Goal: Browse casually

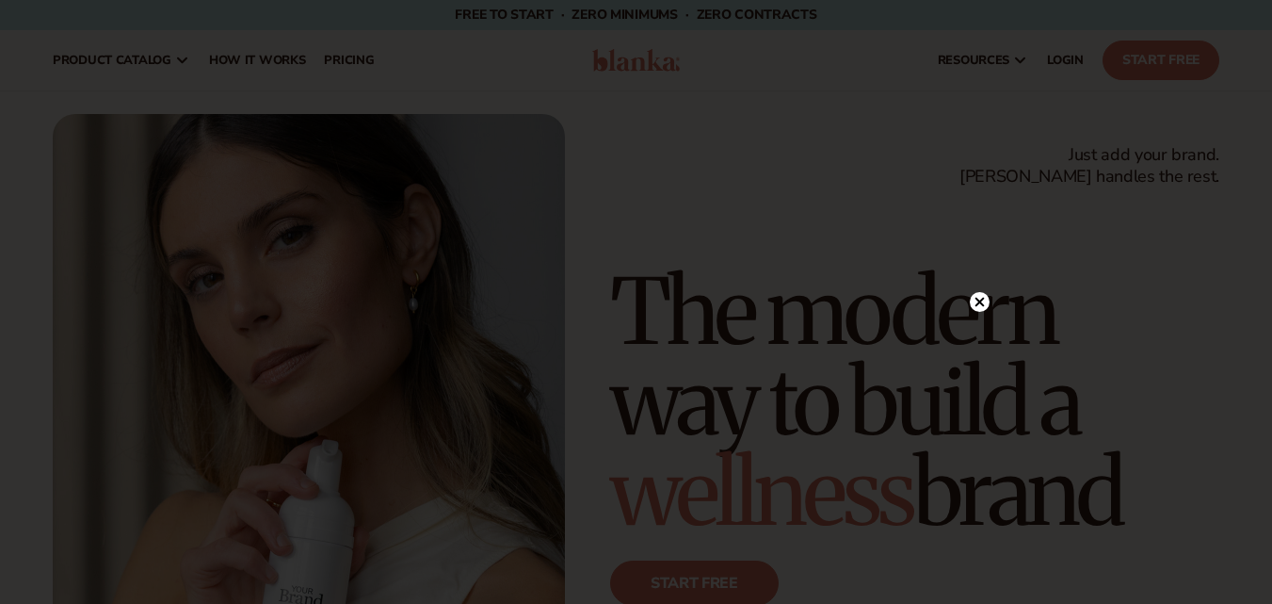
drag, startPoint x: 643, startPoint y: 72, endPoint x: 639, endPoint y: 61, distance: 11.4
click at [639, 61] on div at bounding box center [636, 302] width 1272 height 604
click at [983, 299] on div at bounding box center [636, 302] width 1272 height 604
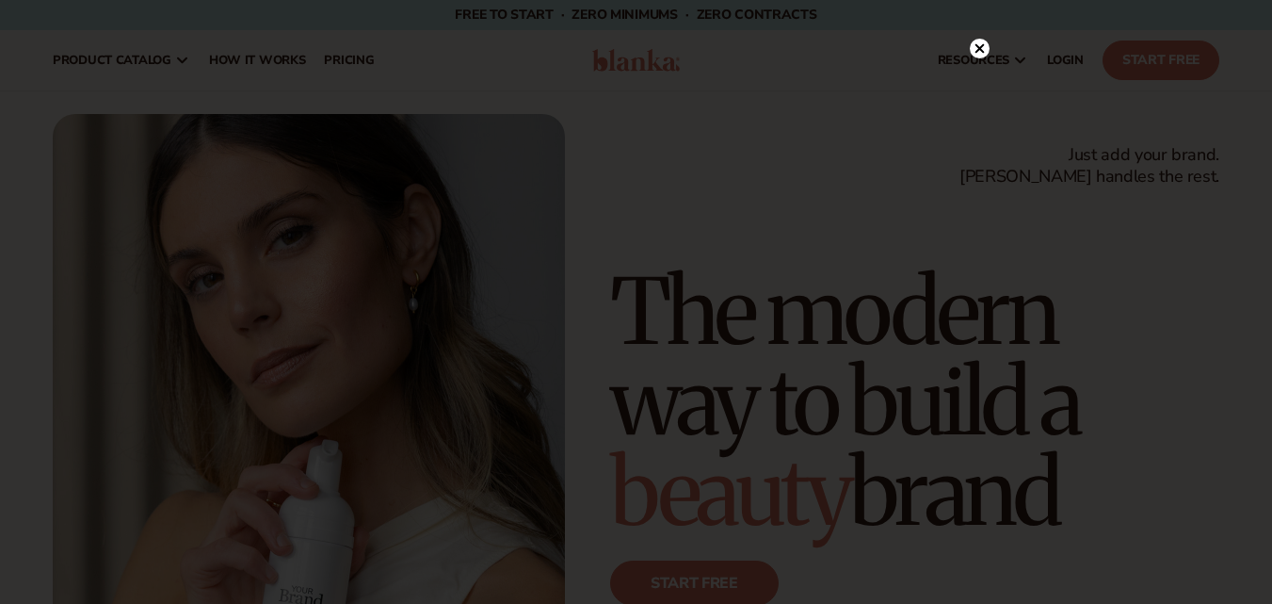
click at [980, 51] on icon at bounding box center [979, 48] width 9 height 9
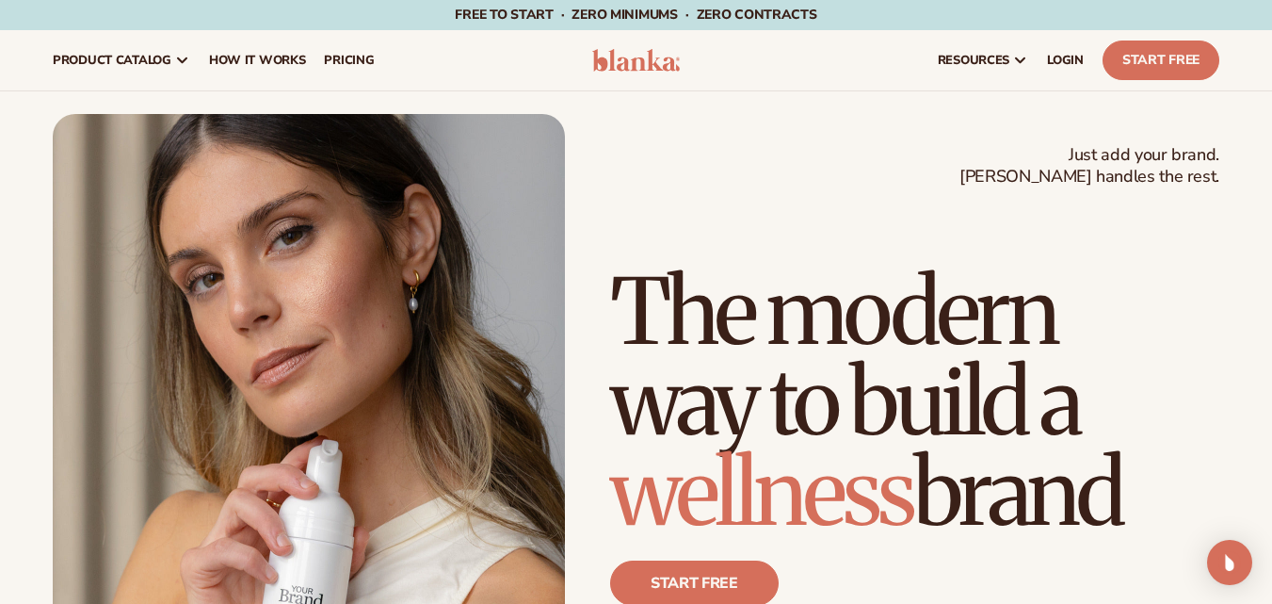
click at [655, 70] on img at bounding box center [636, 60] width 89 height 23
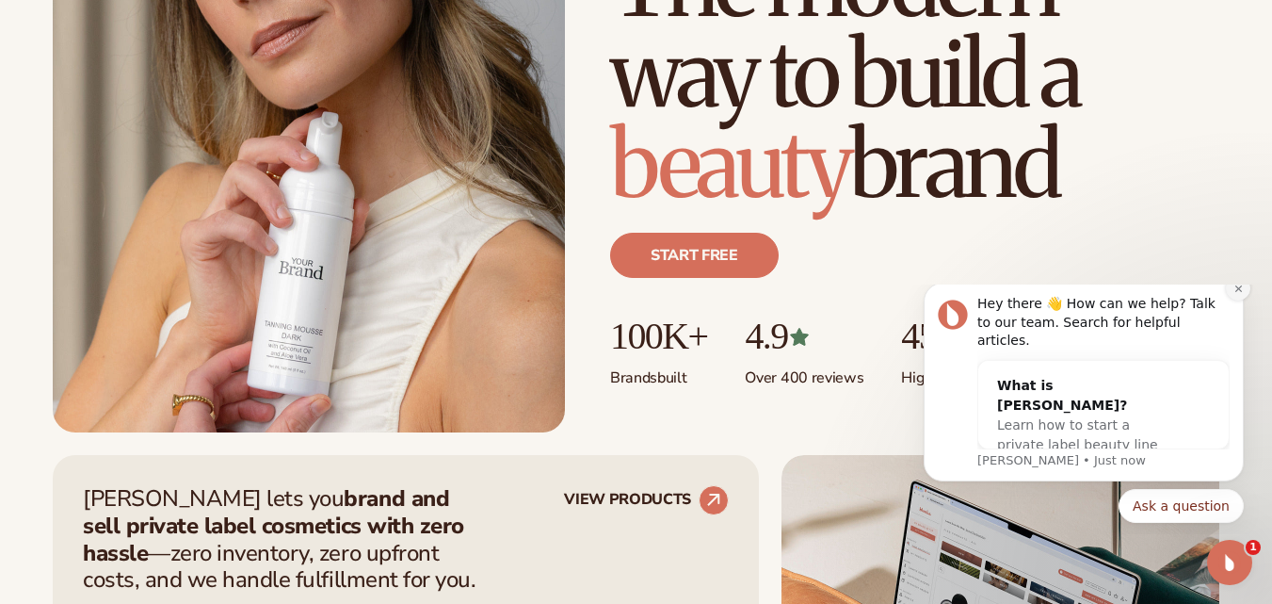
click at [1243, 294] on icon "Dismiss notification" at bounding box center [1239, 288] width 10 height 10
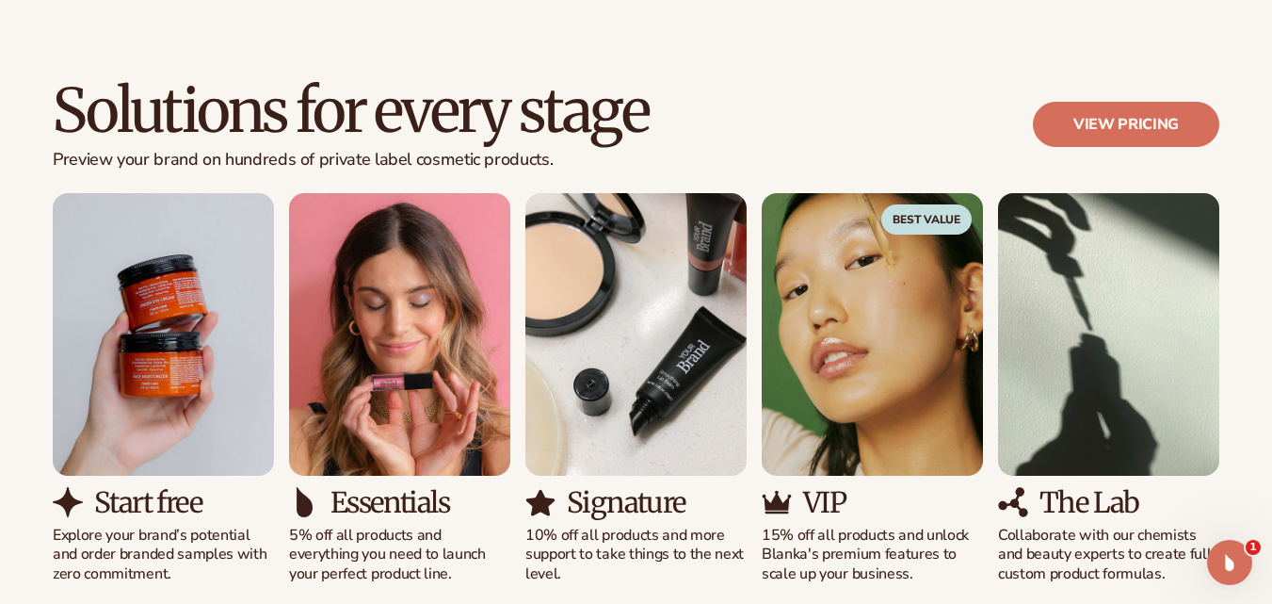
scroll to position [1670, 0]
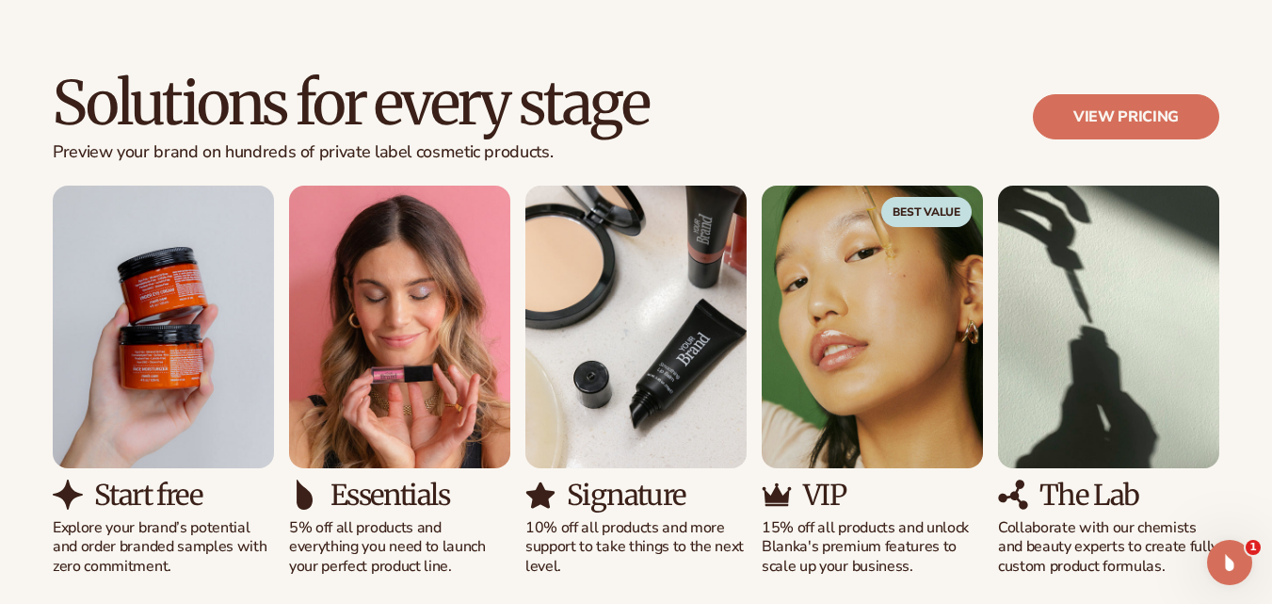
click at [720, 299] on img "3 / 5" at bounding box center [636, 327] width 221 height 283
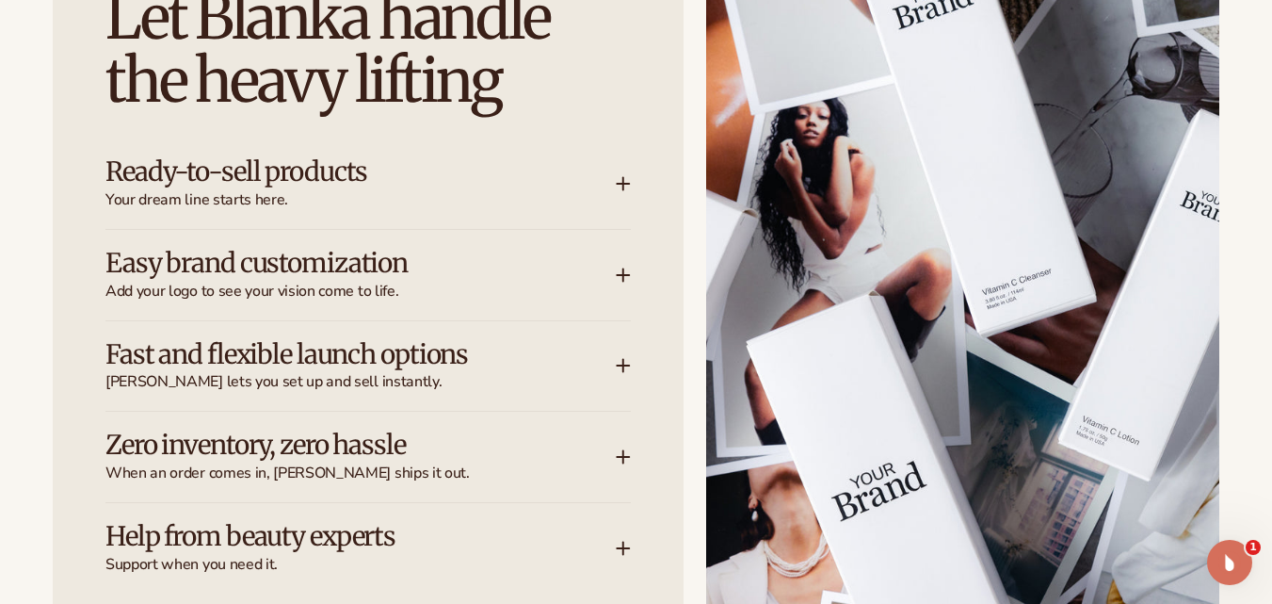
scroll to position [2434, 0]
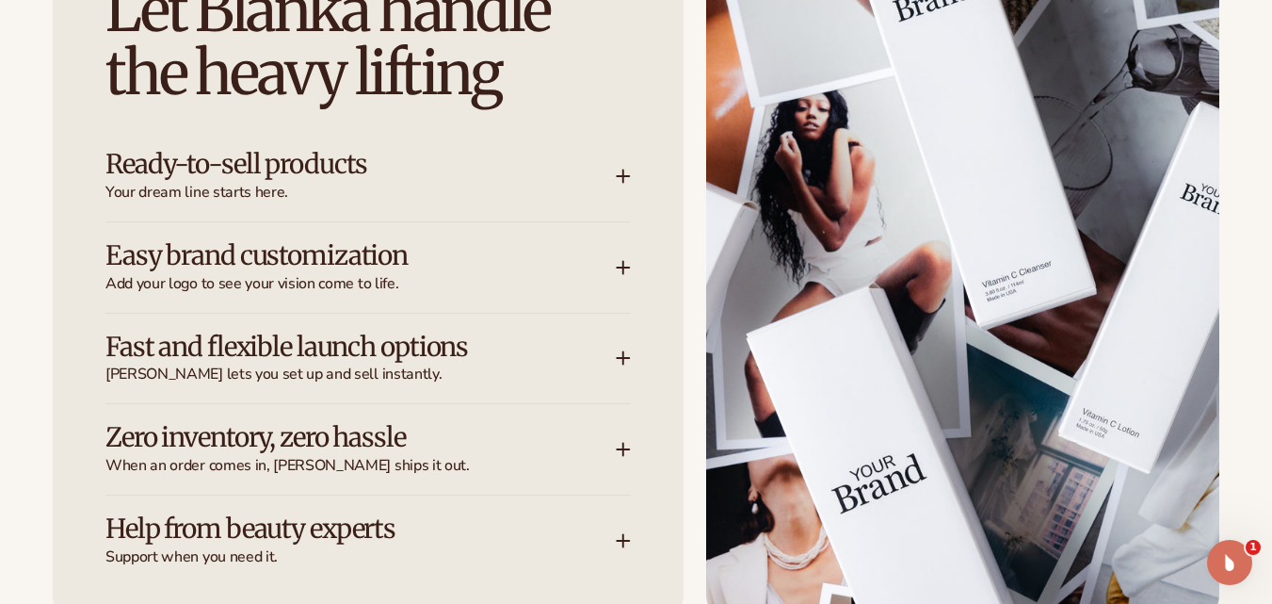
click at [621, 267] on icon at bounding box center [624, 267] width 12 height 0
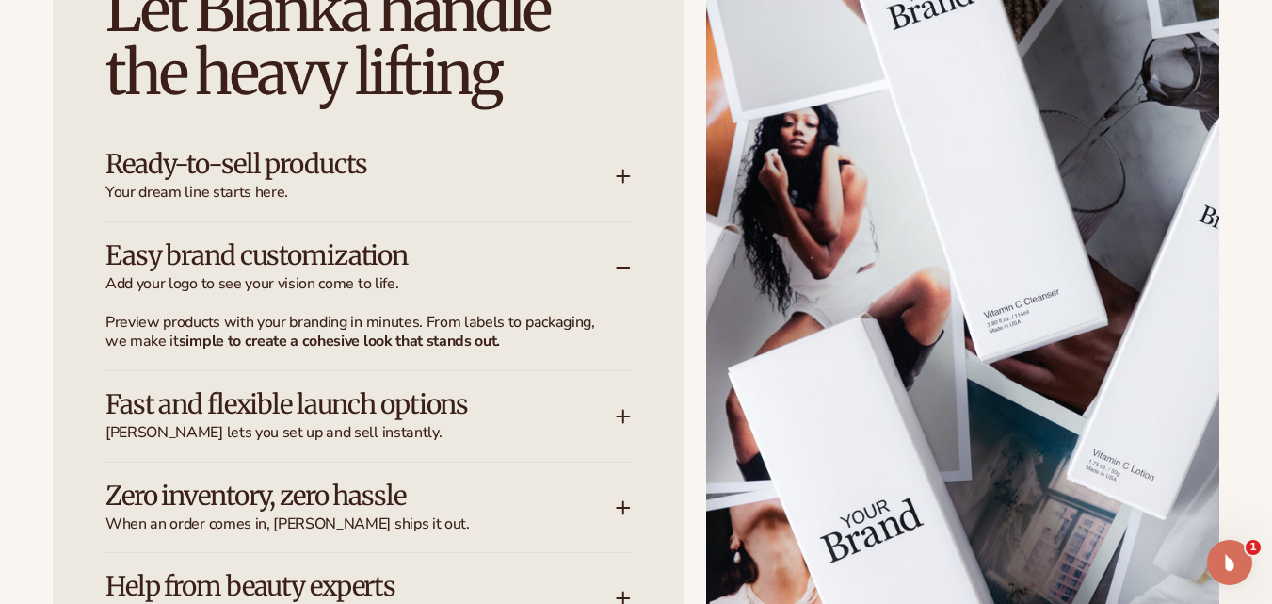
click at [621, 267] on icon at bounding box center [624, 267] width 12 height 0
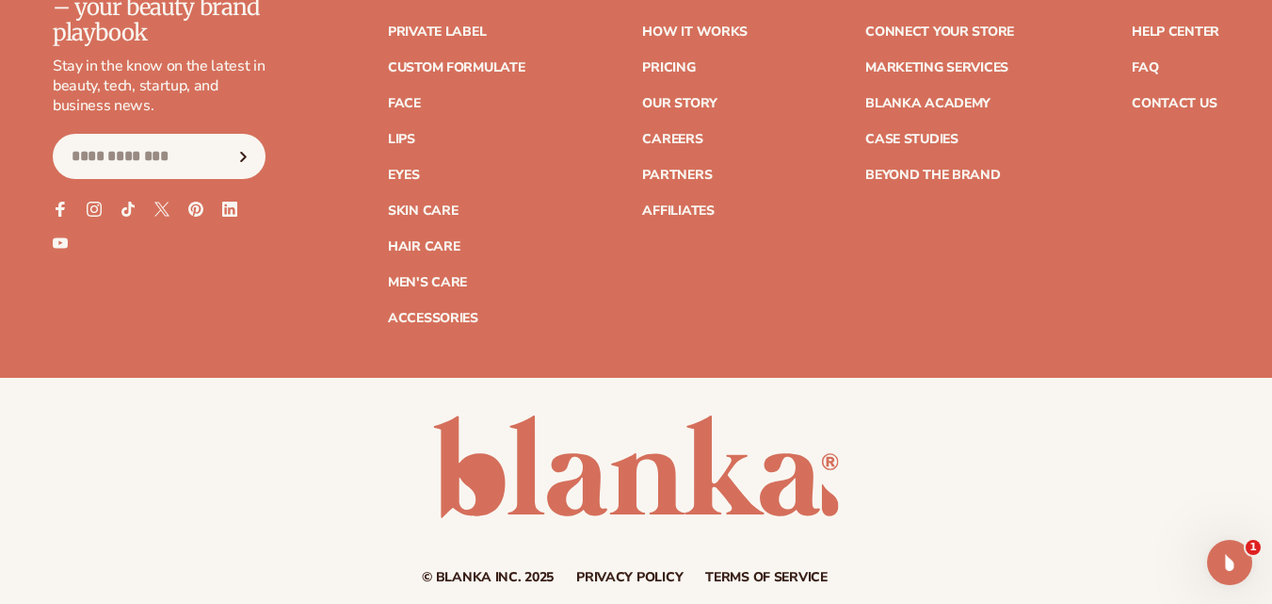
scroll to position [7570, 0]
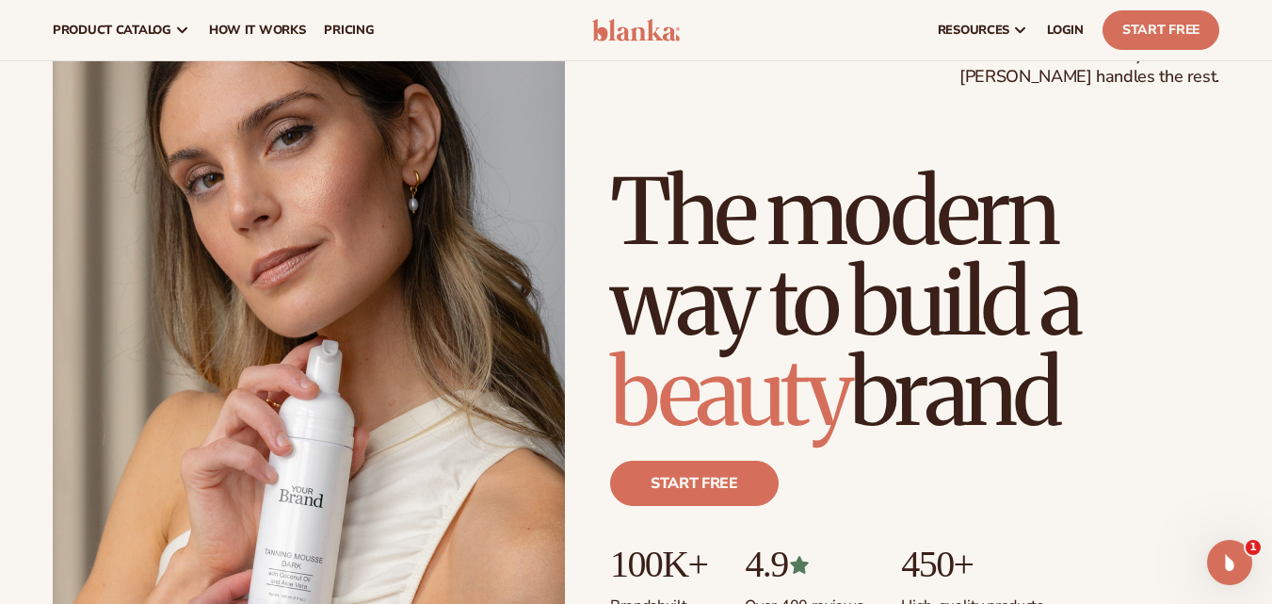
scroll to position [0, 0]
